Goal: Use online tool/utility

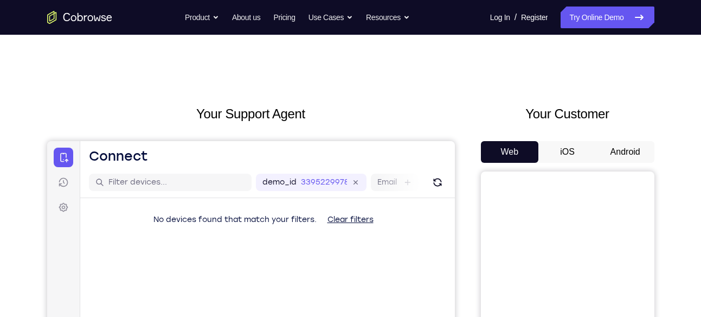
click at [616, 152] on button "Android" at bounding box center [625, 152] width 58 height 22
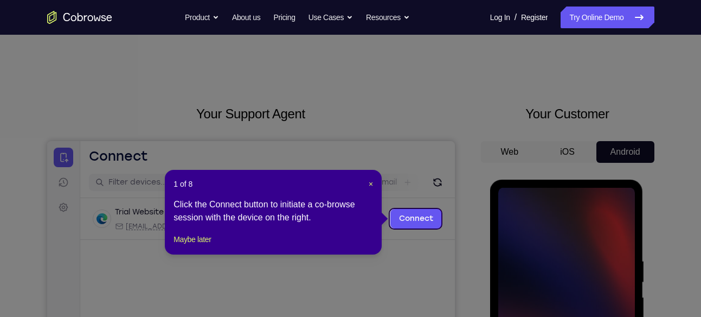
click at [374, 186] on div "1 of 8 × Click the Connect button to initiate a co-browse session with the devi…" at bounding box center [273, 212] width 217 height 85
click at [369, 184] on span "×" at bounding box center [371, 183] width 4 height 9
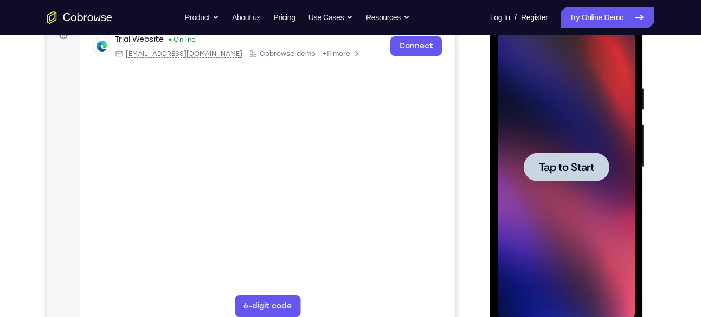
scroll to position [173, 0]
click at [554, 172] on span "Tap to Start" at bounding box center [566, 166] width 55 height 11
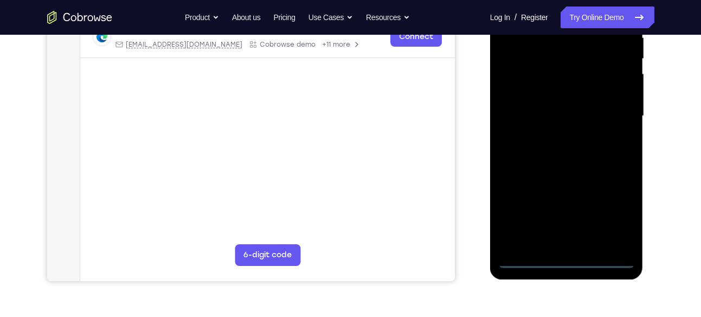
scroll to position [224, 0]
click at [564, 255] on div at bounding box center [566, 116] width 137 height 304
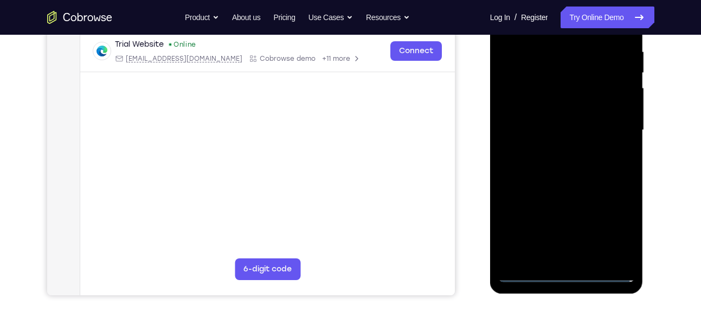
scroll to position [215, 0]
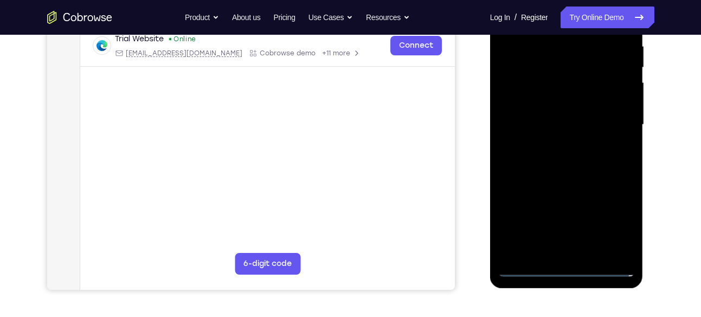
click at [565, 267] on div at bounding box center [566, 125] width 137 height 304
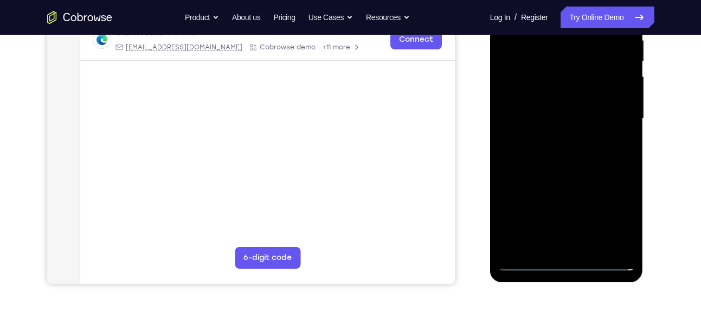
scroll to position [228, 0]
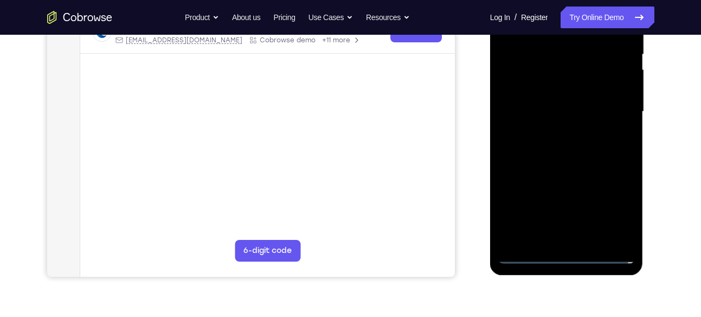
click at [608, 204] on div at bounding box center [566, 112] width 137 height 304
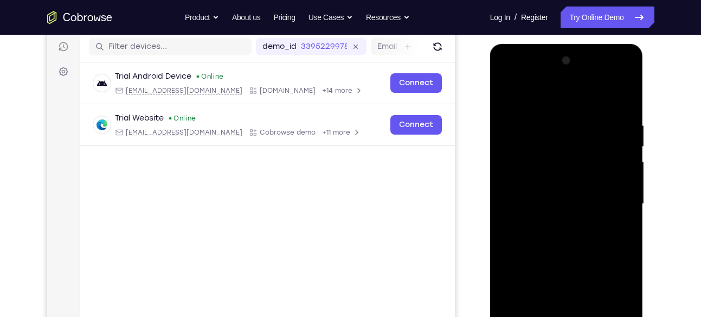
scroll to position [131, 0]
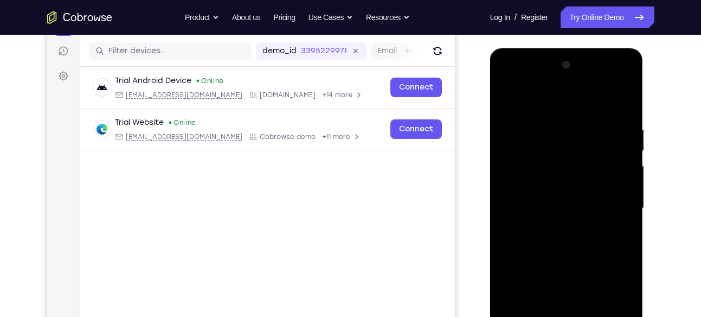
click at [542, 95] on div at bounding box center [566, 208] width 137 height 304
click at [613, 203] on div at bounding box center [566, 208] width 137 height 304
click at [558, 228] on div at bounding box center [566, 208] width 137 height 304
click at [533, 191] on div at bounding box center [566, 208] width 137 height 304
click at [535, 202] on div at bounding box center [566, 208] width 137 height 304
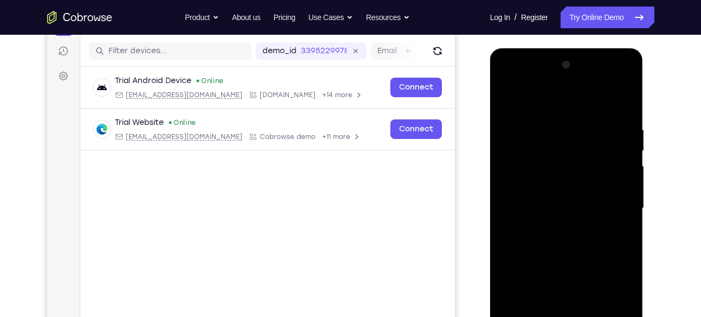
click at [519, 213] on div at bounding box center [566, 208] width 137 height 304
click at [548, 226] on div at bounding box center [566, 208] width 137 height 304
click at [521, 185] on div at bounding box center [566, 208] width 137 height 304
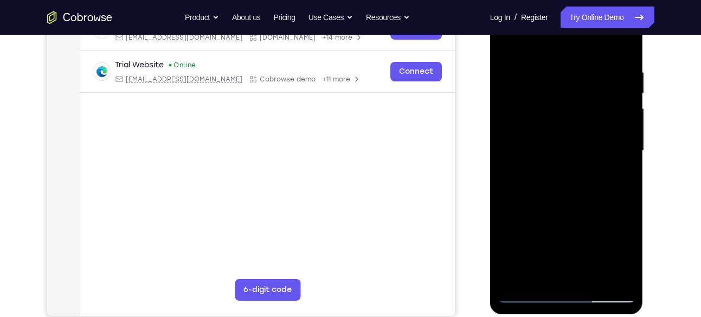
scroll to position [190, 0]
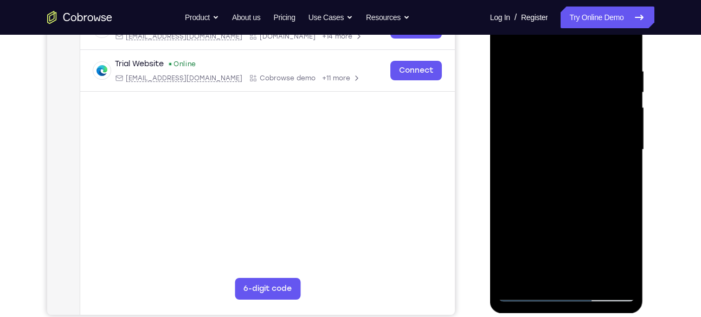
click at [578, 240] on div at bounding box center [566, 150] width 137 height 304
click at [554, 246] on div at bounding box center [566, 150] width 137 height 304
click at [557, 222] on div at bounding box center [566, 150] width 137 height 304
click at [582, 221] on div at bounding box center [566, 150] width 137 height 304
click at [576, 195] on div at bounding box center [566, 150] width 137 height 304
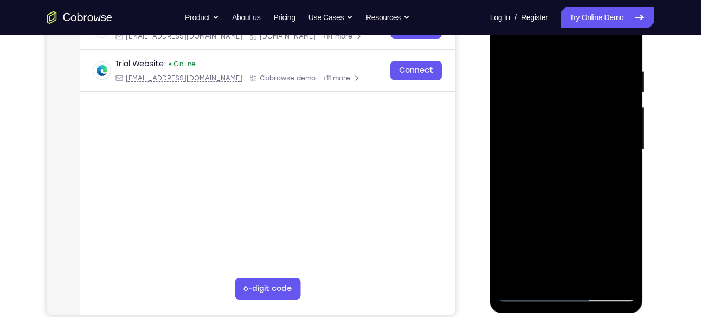
click at [553, 197] on div at bounding box center [566, 150] width 137 height 304
click at [551, 182] on div at bounding box center [566, 150] width 137 height 304
click at [577, 174] on div at bounding box center [566, 150] width 137 height 304
click at [593, 264] on div at bounding box center [566, 150] width 137 height 304
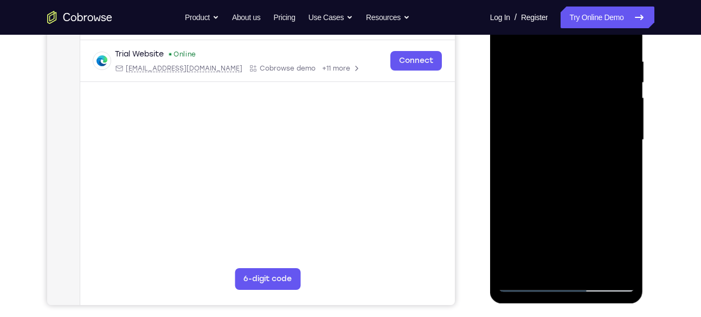
scroll to position [202, 0]
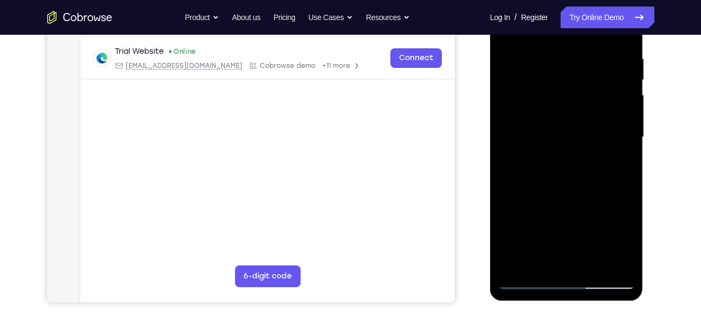
click at [582, 211] on div at bounding box center [566, 137] width 137 height 304
click at [558, 209] on div at bounding box center [566, 137] width 137 height 304
click at [552, 182] on div at bounding box center [566, 137] width 137 height 304
click at [539, 185] on div at bounding box center [566, 137] width 137 height 304
click at [535, 210] on div at bounding box center [566, 137] width 137 height 304
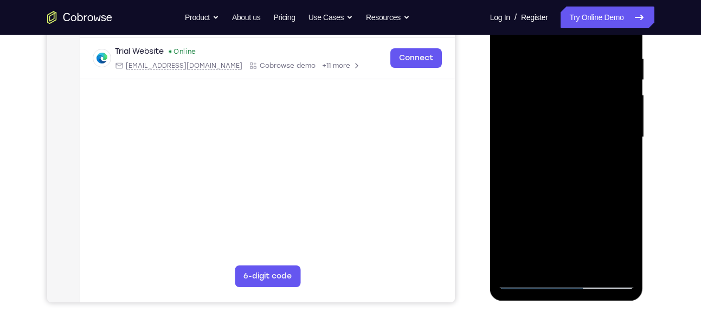
click at [584, 211] on div at bounding box center [566, 137] width 137 height 304
click at [593, 213] on div at bounding box center [566, 137] width 137 height 304
click at [581, 214] on div at bounding box center [566, 137] width 137 height 304
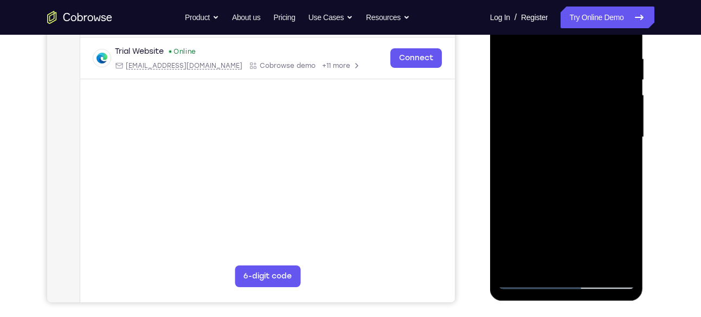
click at [581, 228] on div at bounding box center [566, 137] width 137 height 304
click at [555, 224] on div at bounding box center [566, 137] width 137 height 304
click at [596, 248] on div at bounding box center [566, 137] width 137 height 304
click at [597, 202] on div at bounding box center [566, 137] width 137 height 304
click at [570, 231] on div at bounding box center [566, 137] width 137 height 304
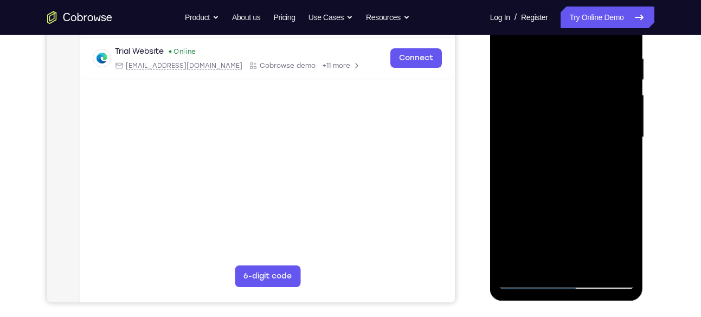
click at [596, 198] on div at bounding box center [566, 137] width 137 height 304
click at [531, 190] on div at bounding box center [566, 137] width 137 height 304
click at [596, 199] on div at bounding box center [566, 137] width 137 height 304
click at [564, 230] on div at bounding box center [566, 137] width 137 height 304
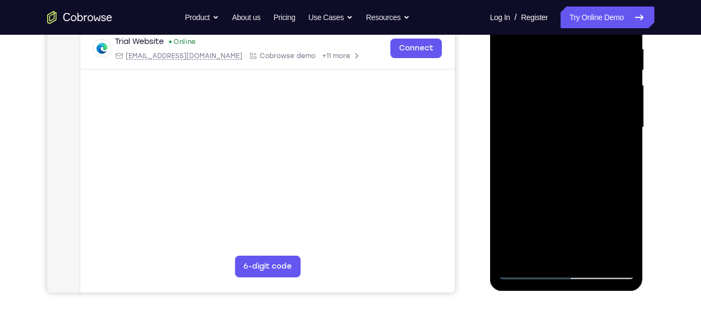
scroll to position [211, 0]
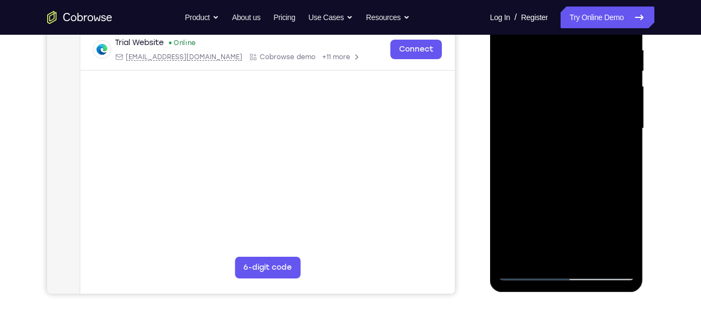
click at [601, 249] on div at bounding box center [566, 129] width 137 height 304
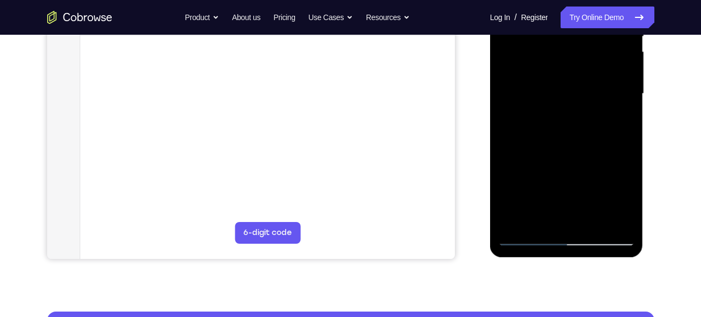
scroll to position [248, 0]
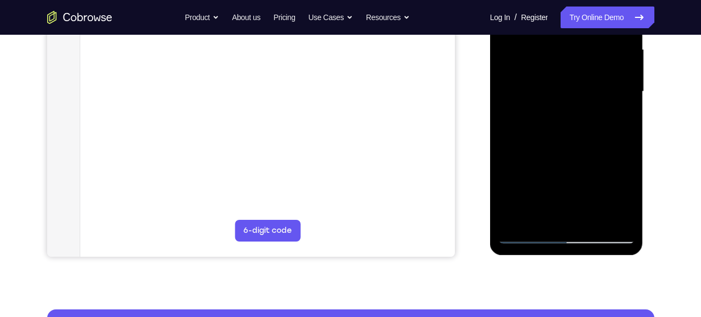
click at [571, 189] on div at bounding box center [566, 92] width 137 height 304
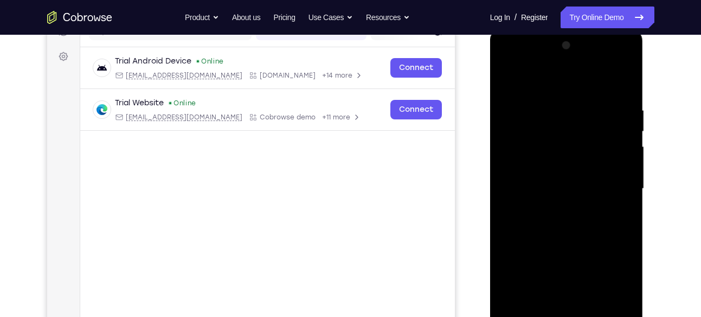
scroll to position [151, 0]
click at [523, 182] on div at bounding box center [566, 188] width 137 height 304
click at [524, 205] on div at bounding box center [566, 188] width 137 height 304
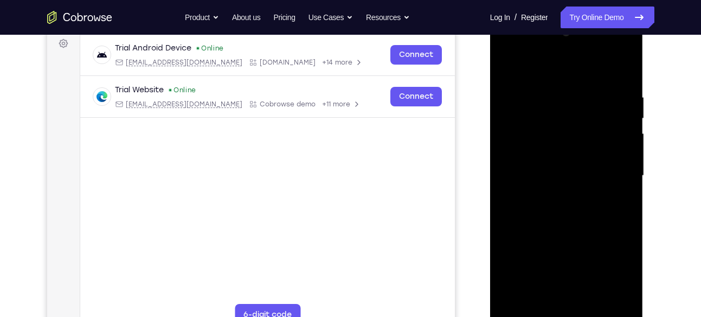
scroll to position [164, 0]
click at [519, 175] on div at bounding box center [566, 175] width 137 height 304
click at [619, 294] on div at bounding box center [566, 175] width 137 height 304
click at [622, 306] on div at bounding box center [566, 175] width 137 height 304
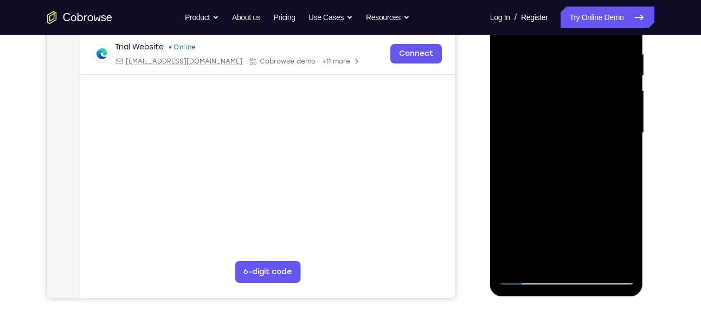
click at [574, 144] on div at bounding box center [566, 133] width 137 height 304
click at [620, 255] on div at bounding box center [566, 133] width 137 height 304
click at [620, 263] on div at bounding box center [566, 133] width 137 height 304
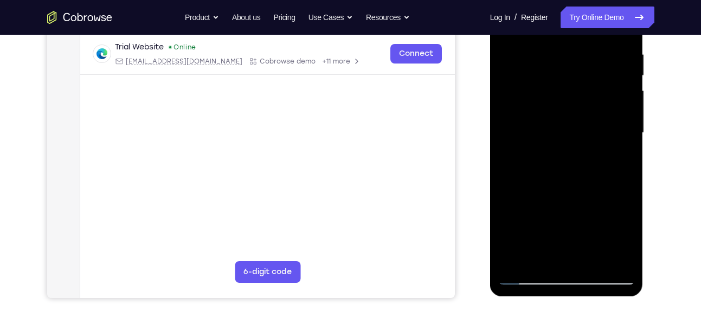
click at [620, 263] on div at bounding box center [566, 133] width 137 height 304
click at [622, 261] on div at bounding box center [566, 133] width 137 height 304
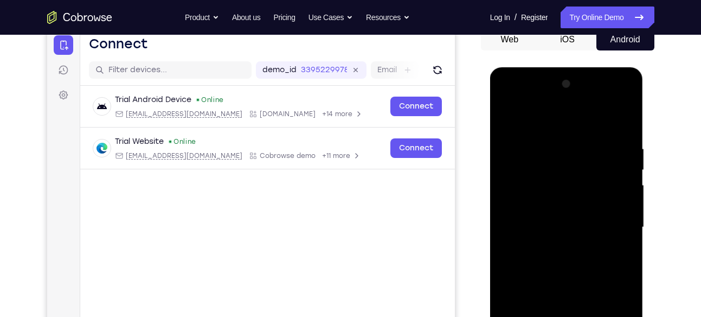
scroll to position [108, 0]
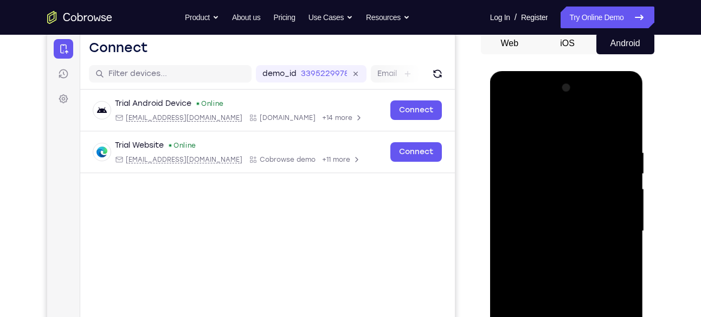
click at [582, 269] on div at bounding box center [566, 231] width 137 height 304
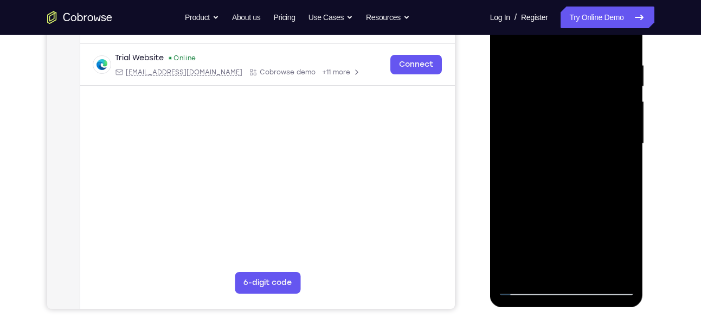
scroll to position [196, 0]
click at [612, 265] on div at bounding box center [566, 143] width 137 height 304
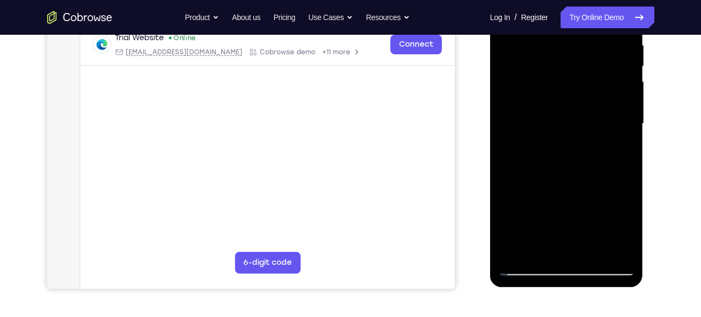
scroll to position [216, 0]
click at [619, 241] on div at bounding box center [566, 123] width 137 height 304
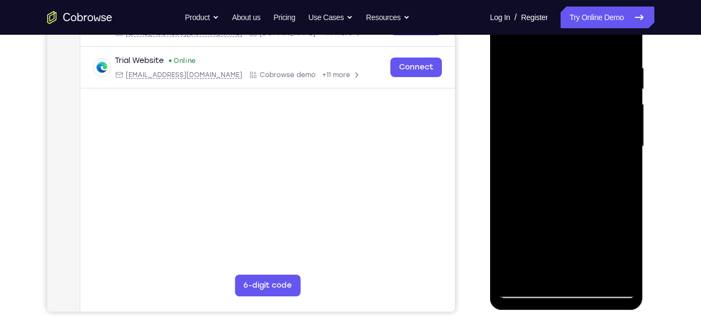
click at [570, 182] on div at bounding box center [566, 147] width 137 height 304
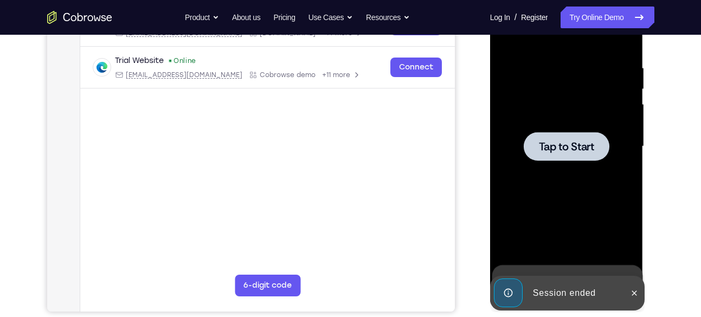
click at [551, 159] on div at bounding box center [567, 146] width 86 height 29
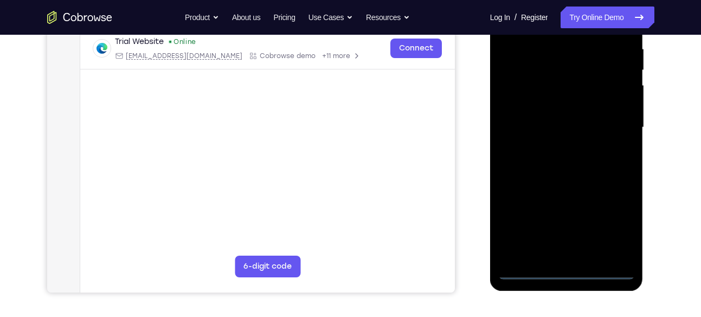
scroll to position [221, 0]
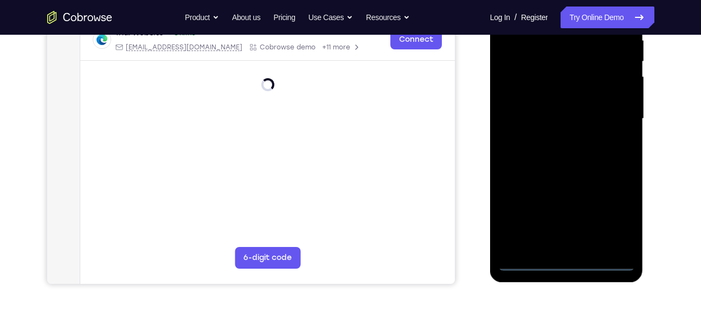
click at [566, 256] on div at bounding box center [566, 119] width 137 height 304
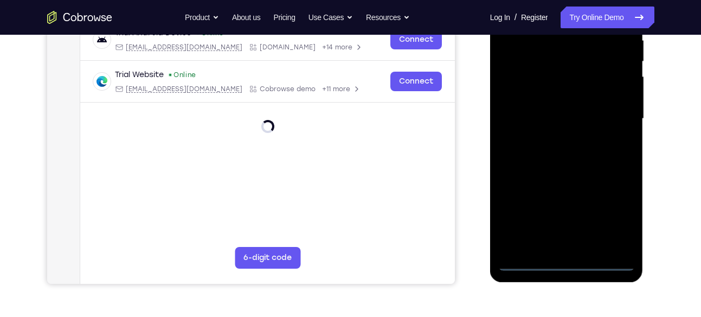
click at [566, 256] on div at bounding box center [566, 119] width 137 height 304
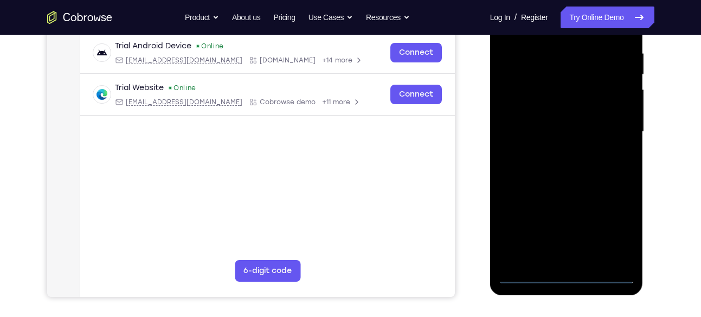
scroll to position [205, 0]
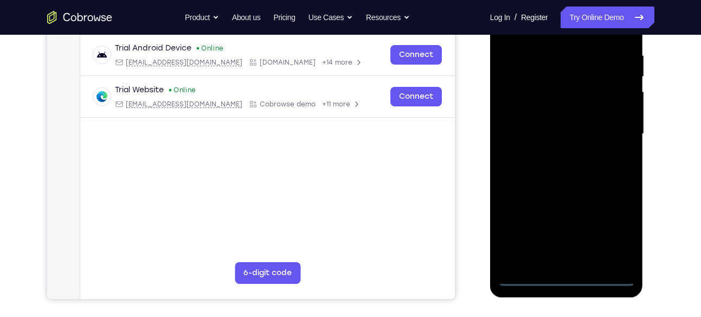
click at [567, 275] on div at bounding box center [566, 134] width 137 height 304
click at [608, 229] on div at bounding box center [566, 134] width 137 height 304
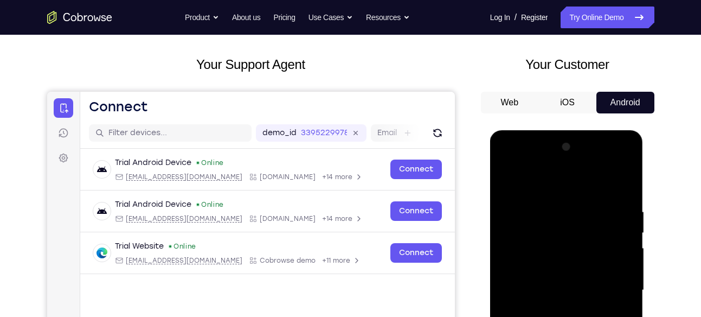
scroll to position [59, 0]
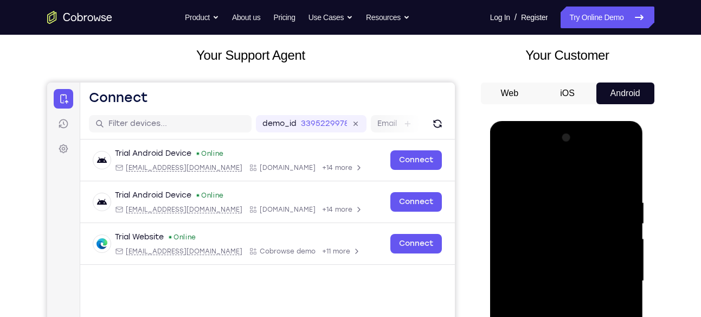
click at [534, 180] on div at bounding box center [566, 281] width 137 height 304
click at [612, 279] on div at bounding box center [566, 281] width 137 height 304
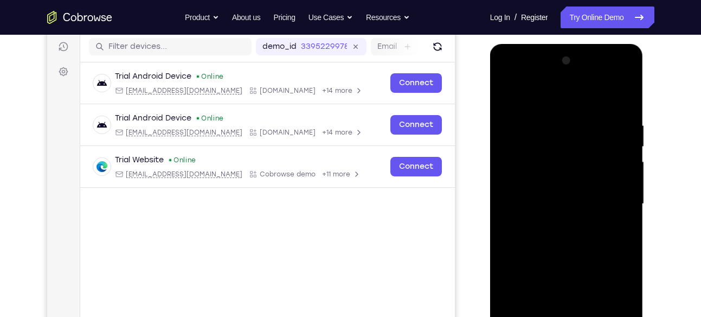
scroll to position [137, 0]
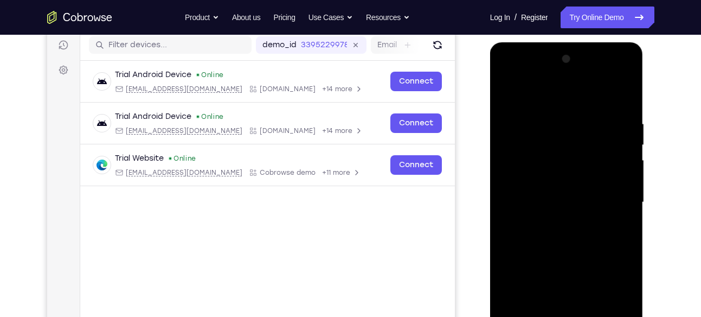
click at [553, 222] on div at bounding box center [566, 202] width 137 height 304
click at [531, 193] on div at bounding box center [566, 202] width 137 height 304
click at [531, 185] on div at bounding box center [566, 202] width 137 height 304
click at [540, 194] on div at bounding box center [566, 202] width 137 height 304
click at [554, 201] on div at bounding box center [566, 202] width 137 height 304
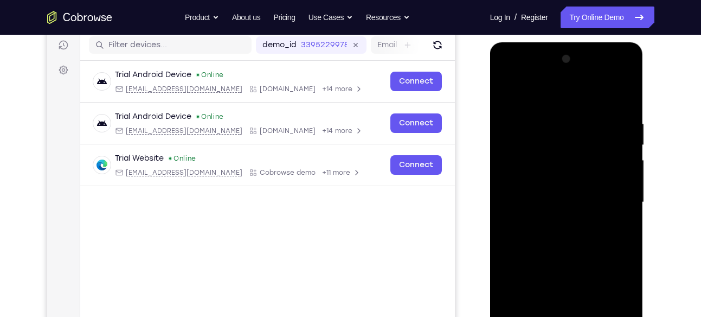
click at [579, 240] on div at bounding box center [566, 202] width 137 height 304
click at [571, 229] on div at bounding box center [566, 202] width 137 height 304
click at [617, 219] on div at bounding box center [566, 202] width 137 height 304
click at [576, 198] on div at bounding box center [566, 202] width 137 height 304
click at [524, 199] on div at bounding box center [566, 202] width 137 height 304
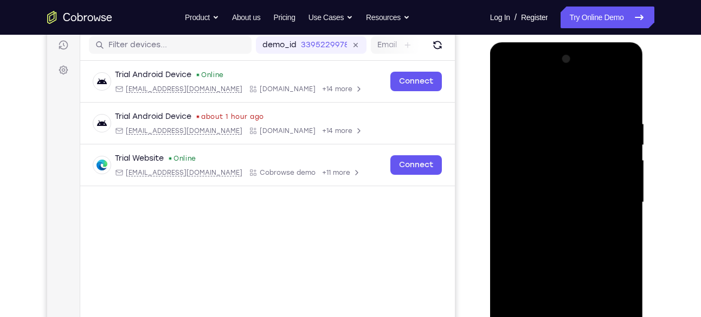
click at [589, 200] on div at bounding box center [566, 202] width 137 height 304
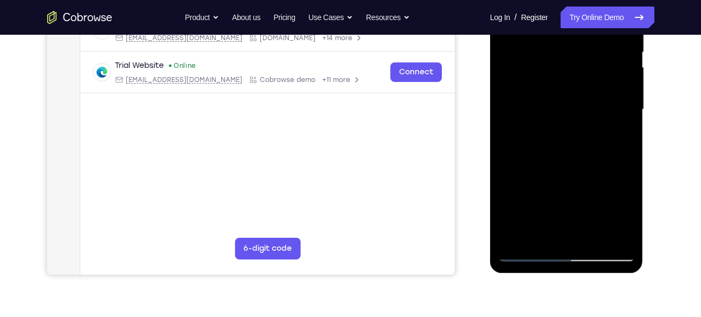
scroll to position [230, 0]
click at [615, 230] on div at bounding box center [566, 109] width 137 height 304
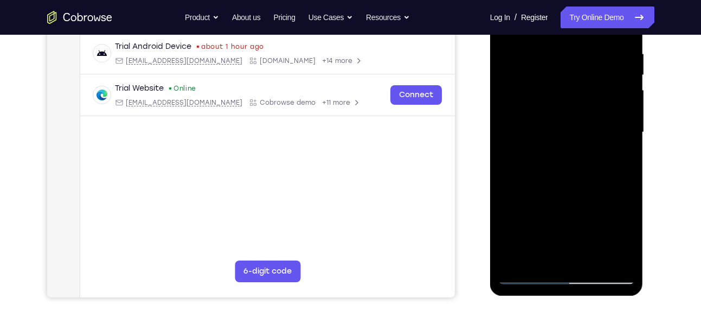
scroll to position [206, 0]
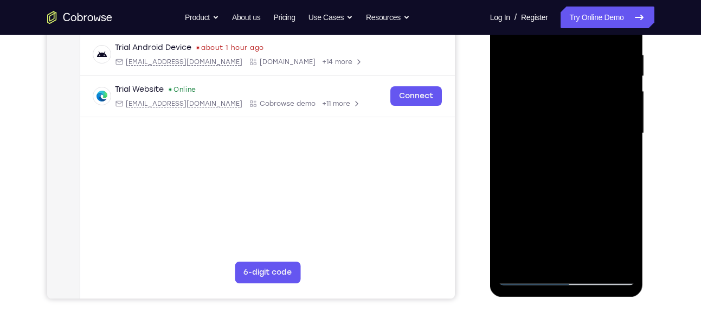
click at [616, 160] on div at bounding box center [566, 134] width 137 height 304
click at [577, 177] on div at bounding box center [566, 134] width 137 height 304
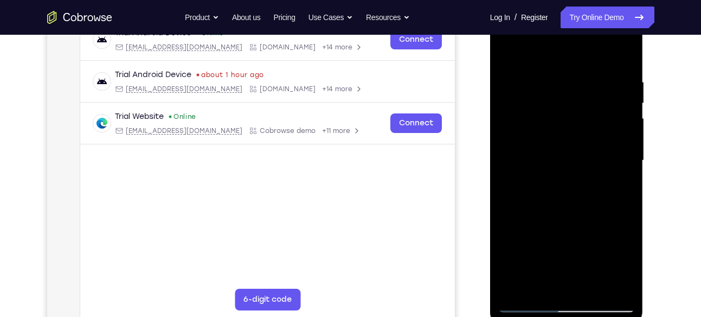
scroll to position [178, 0]
click at [570, 203] on div at bounding box center [566, 162] width 137 height 304
click at [581, 82] on div at bounding box center [566, 162] width 137 height 304
click at [505, 207] on div at bounding box center [566, 162] width 137 height 304
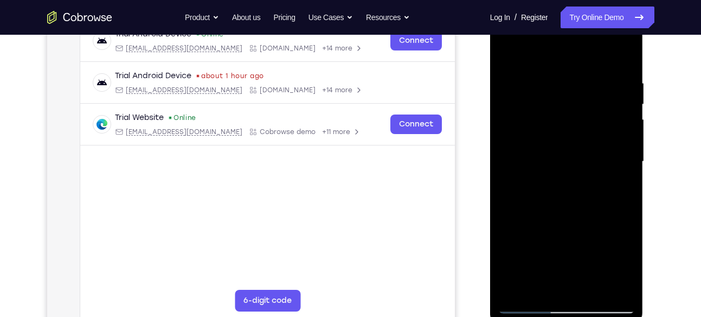
click at [627, 49] on div at bounding box center [566, 162] width 137 height 304
click at [625, 56] on div at bounding box center [566, 162] width 137 height 304
click at [533, 85] on div at bounding box center [566, 162] width 137 height 304
click at [502, 50] on div at bounding box center [566, 162] width 137 height 304
click at [499, 50] on div at bounding box center [566, 162] width 137 height 304
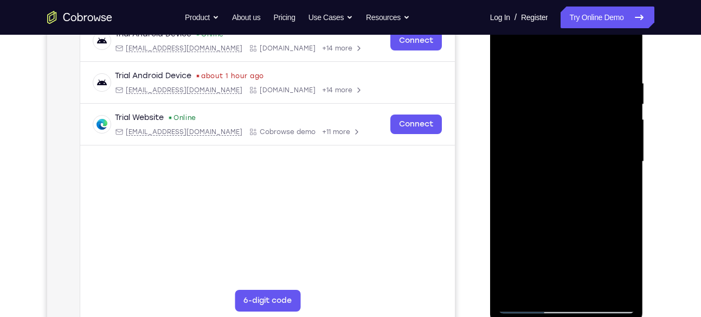
click at [503, 50] on div at bounding box center [566, 162] width 137 height 304
click at [543, 74] on div at bounding box center [566, 162] width 137 height 304
click at [572, 127] on div at bounding box center [566, 162] width 137 height 304
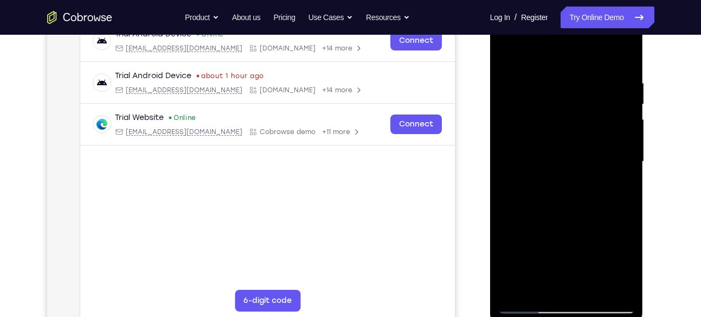
click at [505, 54] on div at bounding box center [566, 162] width 137 height 304
click at [513, 288] on div at bounding box center [566, 162] width 137 height 304
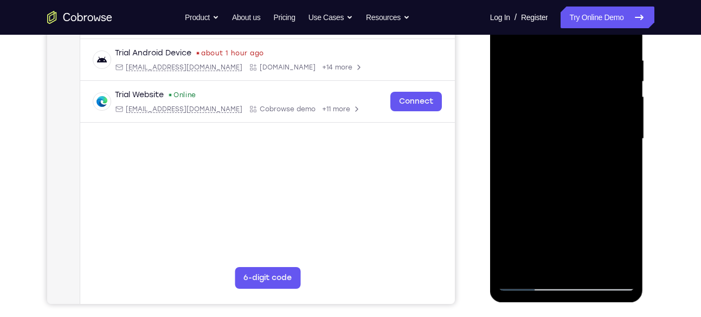
scroll to position [201, 0]
click at [517, 262] on div at bounding box center [566, 138] width 137 height 304
click at [518, 267] on div at bounding box center [566, 138] width 137 height 304
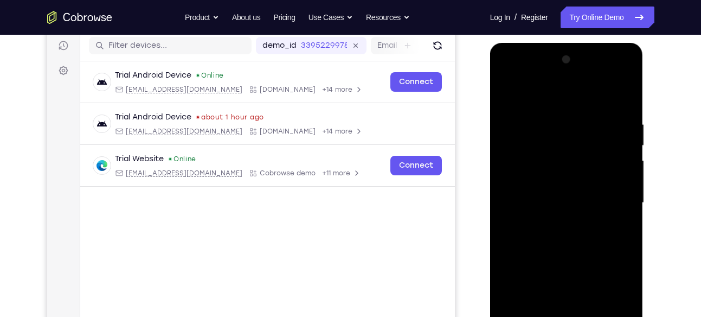
scroll to position [136, 0]
click at [506, 79] on div at bounding box center [566, 204] width 137 height 304
click at [615, 201] on div at bounding box center [566, 204] width 137 height 304
click at [544, 113] on div at bounding box center [566, 204] width 137 height 304
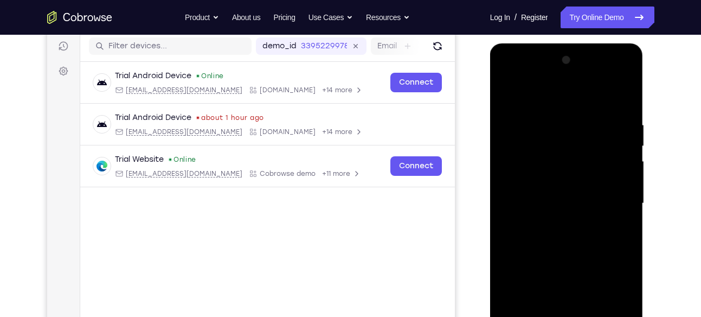
click at [625, 190] on div at bounding box center [566, 204] width 137 height 304
click at [625, 189] on div at bounding box center [566, 204] width 137 height 304
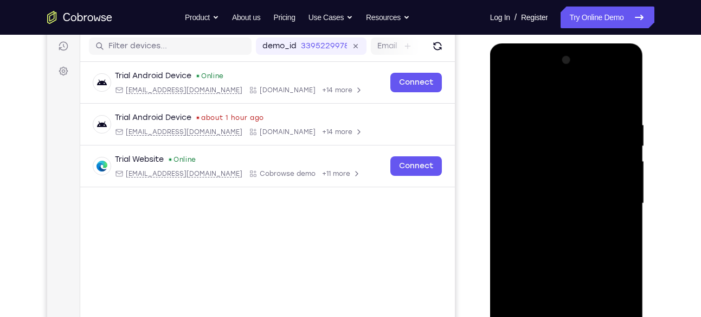
click at [617, 173] on div at bounding box center [566, 204] width 137 height 304
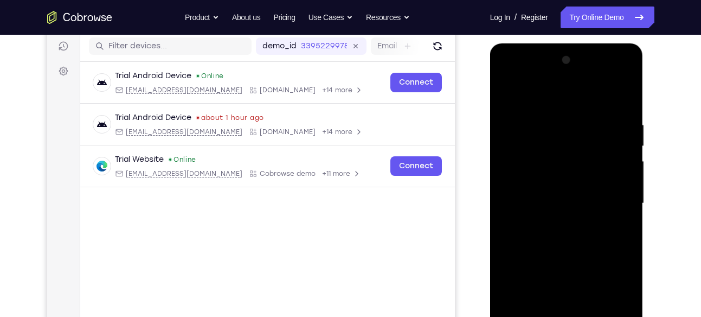
click at [617, 173] on div at bounding box center [566, 204] width 137 height 304
click at [502, 243] on div at bounding box center [566, 204] width 137 height 304
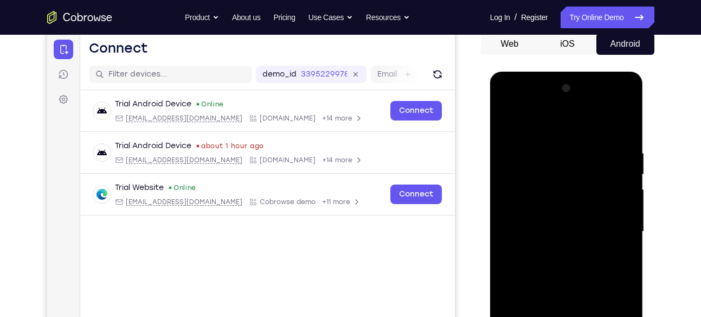
scroll to position [107, 0]
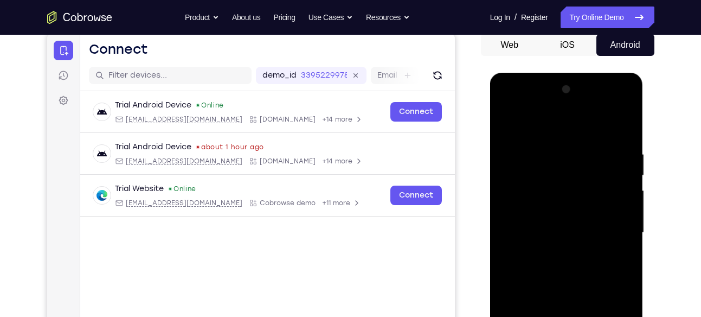
click at [623, 129] on div at bounding box center [566, 233] width 137 height 304
click at [620, 126] on div at bounding box center [566, 233] width 137 height 304
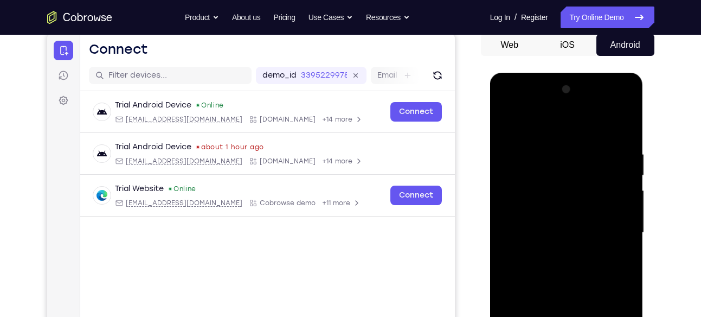
click at [620, 126] on div at bounding box center [566, 233] width 137 height 304
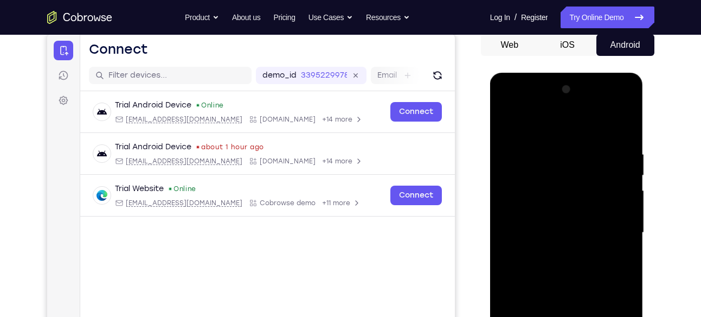
click at [620, 126] on div at bounding box center [566, 233] width 137 height 304
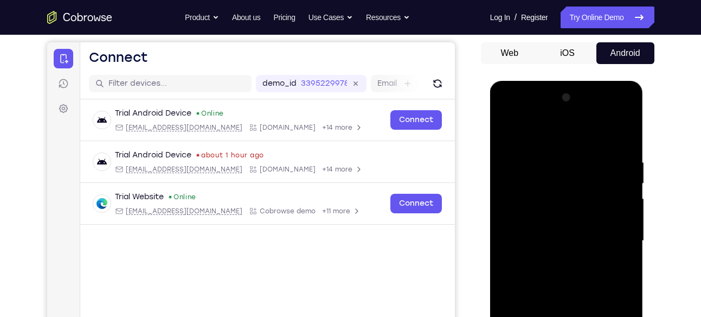
scroll to position [97, 0]
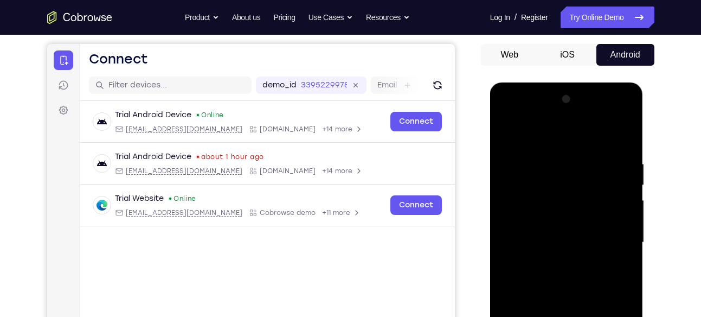
click at [606, 137] on div at bounding box center [566, 243] width 137 height 304
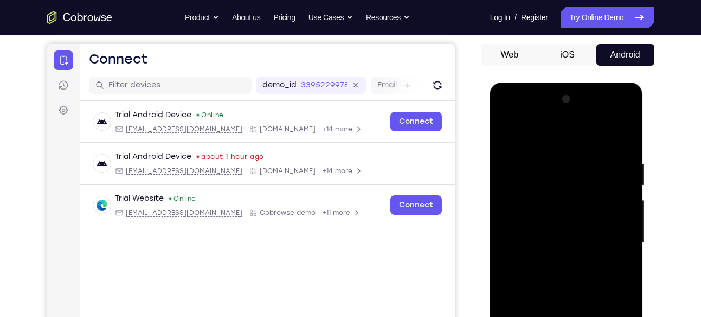
click at [619, 135] on div at bounding box center [566, 243] width 137 height 304
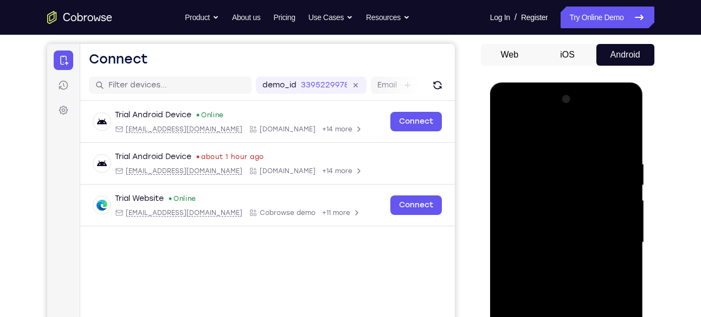
click at [619, 135] on div at bounding box center [566, 243] width 137 height 304
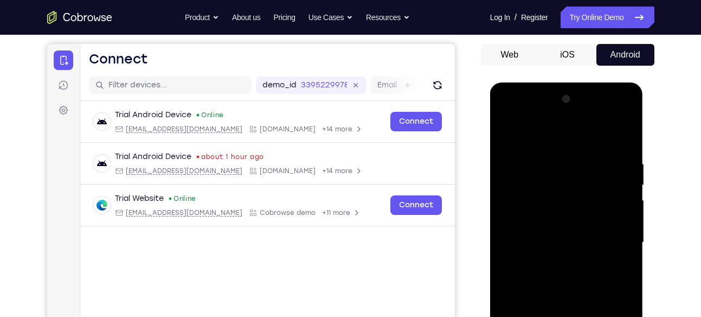
click at [619, 135] on div at bounding box center [566, 243] width 137 height 304
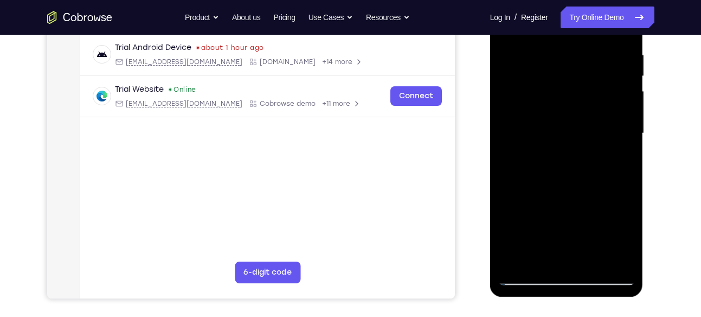
scroll to position [207, 0]
click at [533, 280] on div at bounding box center [566, 133] width 137 height 304
click at [526, 274] on div at bounding box center [566, 133] width 137 height 304
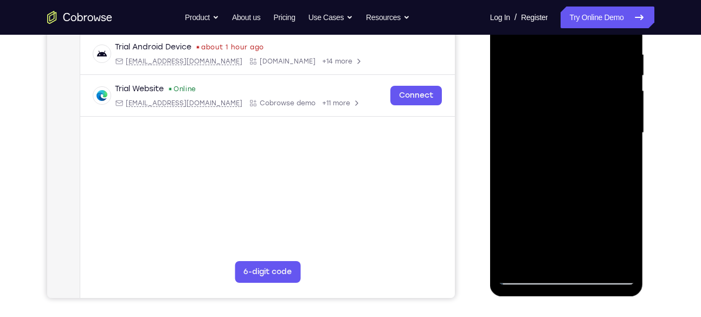
click at [526, 274] on div at bounding box center [566, 133] width 137 height 304
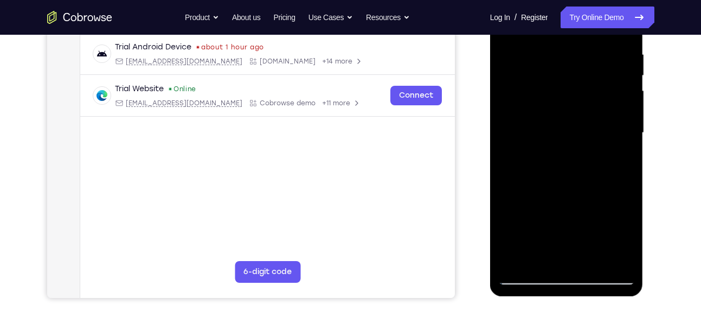
click at [526, 274] on div at bounding box center [566, 133] width 137 height 304
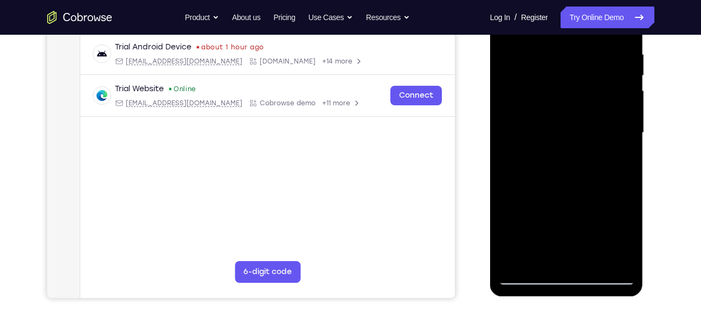
click at [526, 274] on div at bounding box center [566, 133] width 137 height 304
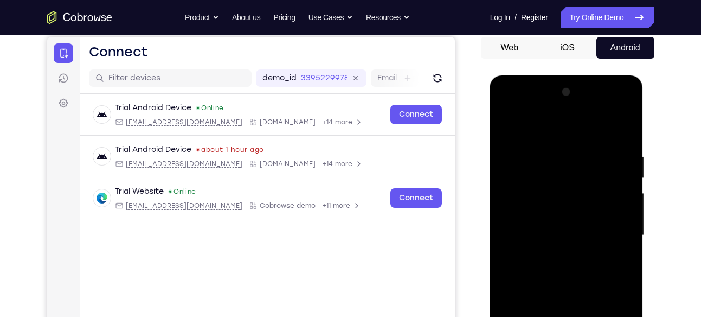
scroll to position [104, 0]
click at [615, 124] on div at bounding box center [566, 236] width 137 height 304
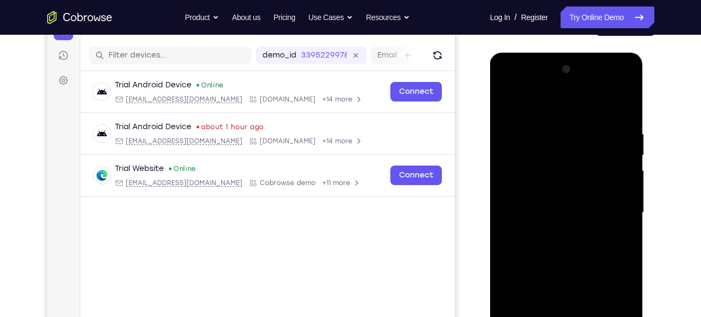
scroll to position [126, 0]
click at [616, 109] on div at bounding box center [566, 213] width 137 height 304
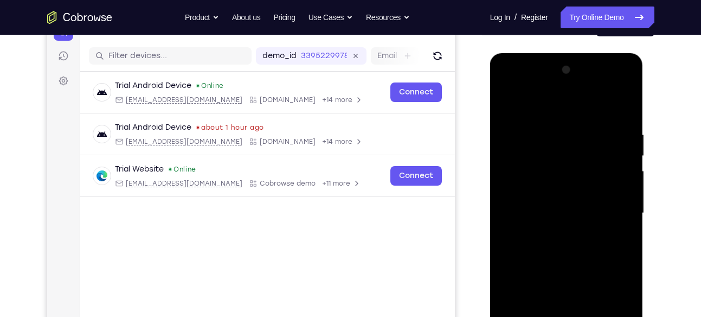
click at [616, 109] on div at bounding box center [566, 213] width 137 height 304
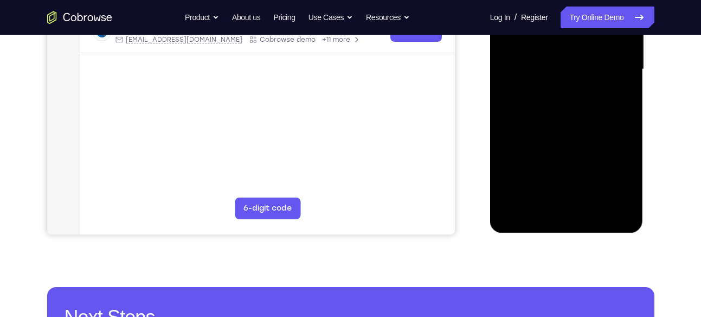
scroll to position [271, 0]
click at [562, 207] on div at bounding box center [566, 69] width 137 height 304
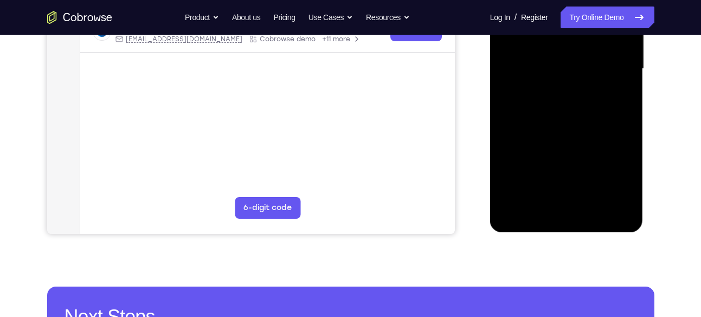
click at [562, 207] on div at bounding box center [566, 69] width 137 height 304
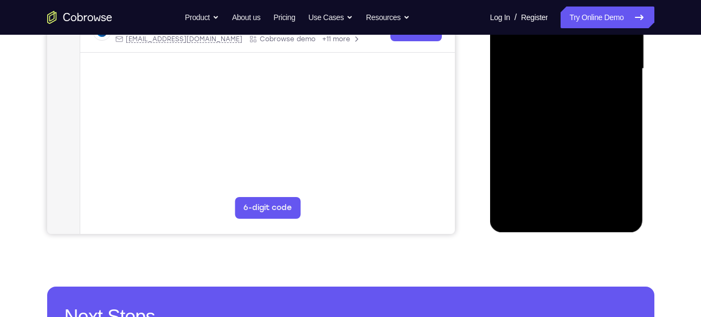
click at [562, 207] on div at bounding box center [566, 69] width 137 height 304
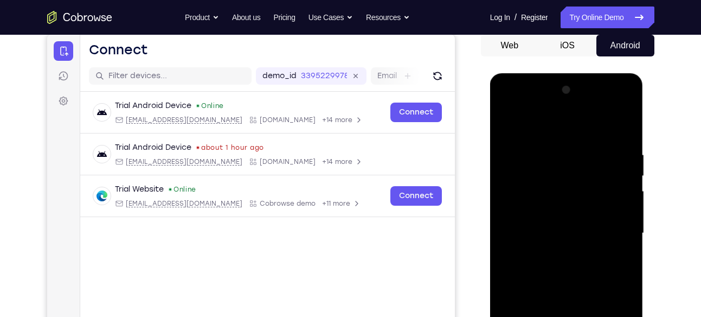
scroll to position [105, 0]
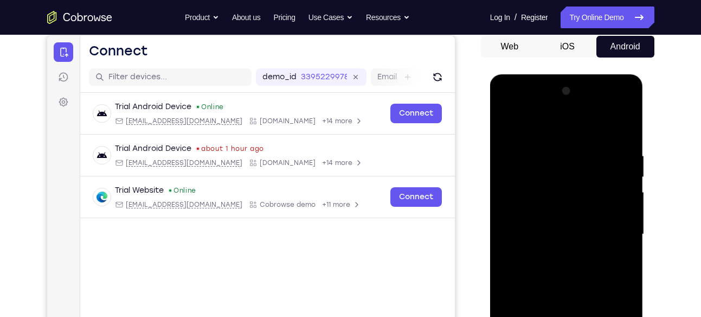
click at [607, 122] on div at bounding box center [566, 234] width 137 height 304
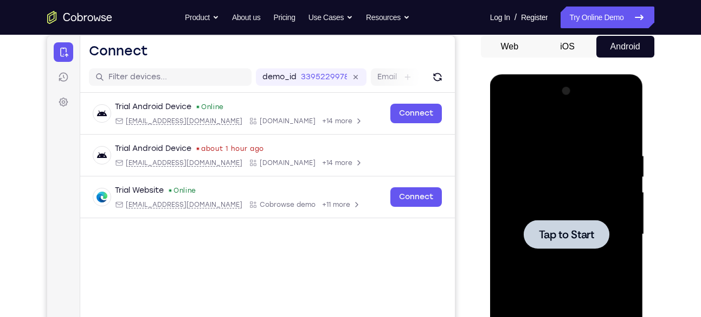
click at [623, 127] on div at bounding box center [566, 234] width 137 height 304
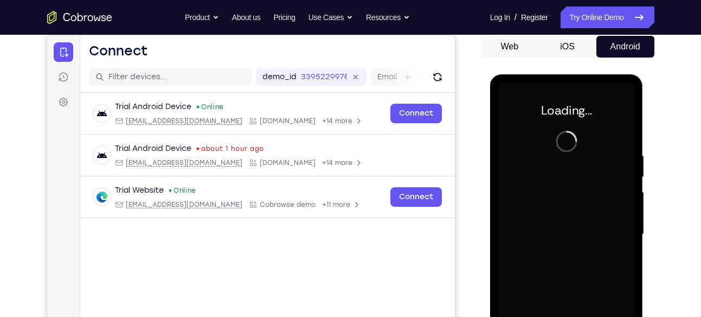
click at [623, 127] on div at bounding box center [566, 234] width 137 height 304
